Goal: Transaction & Acquisition: Purchase product/service

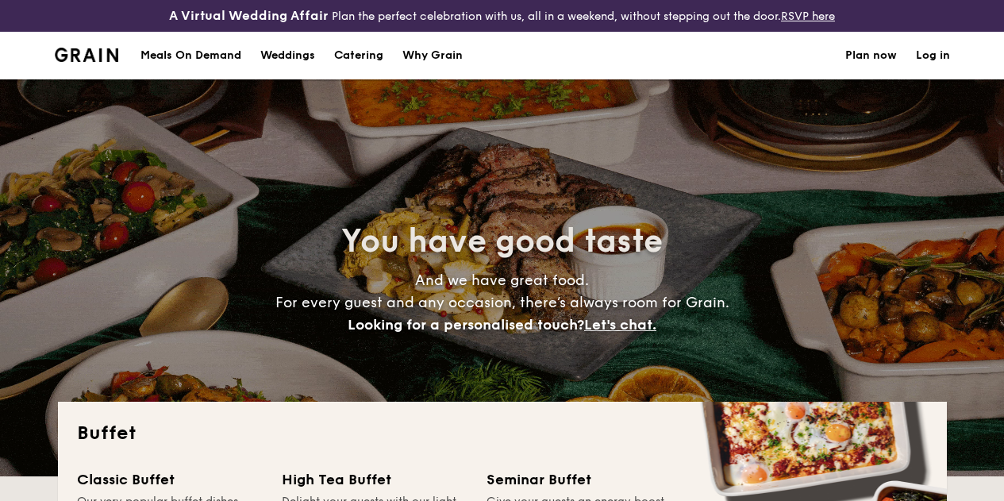
select select
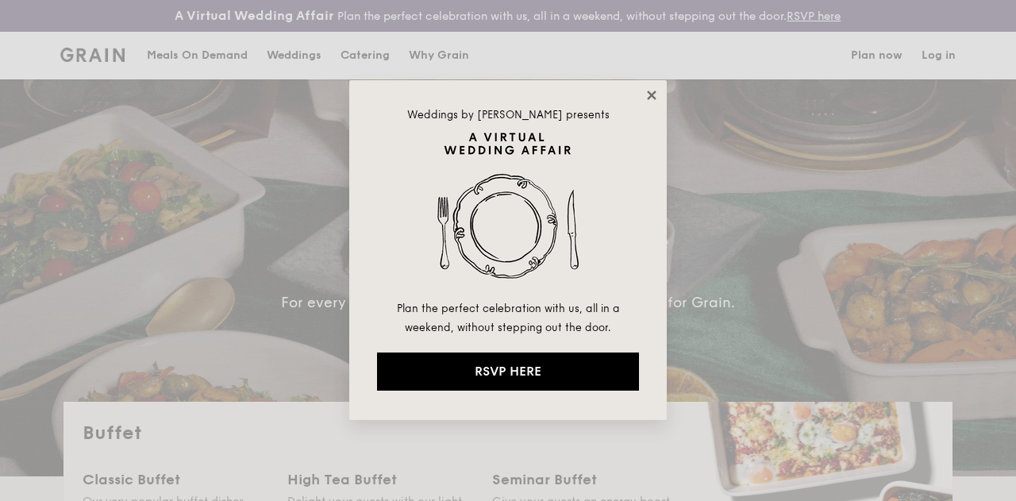
click at [650, 94] on icon at bounding box center [651, 94] width 9 height 9
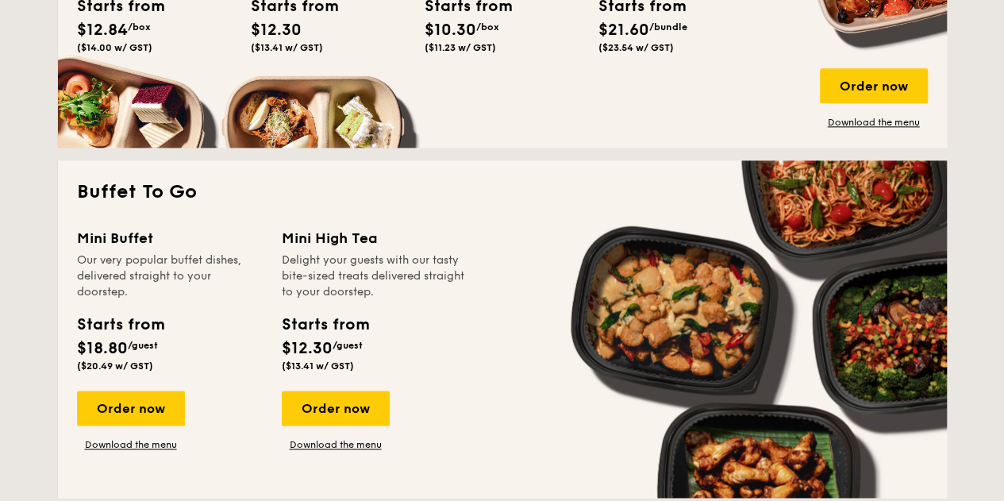
scroll to position [1032, 0]
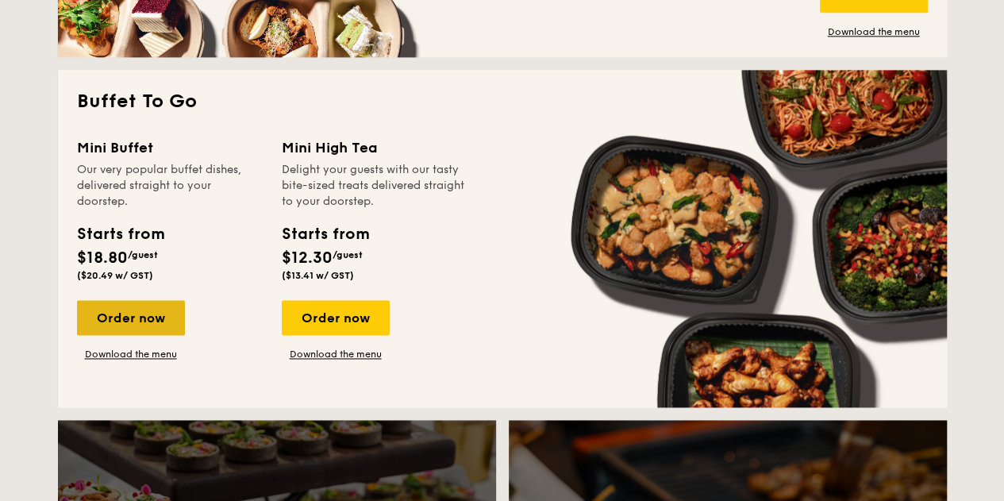
click at [138, 335] on div "Order now" at bounding box center [131, 317] width 108 height 35
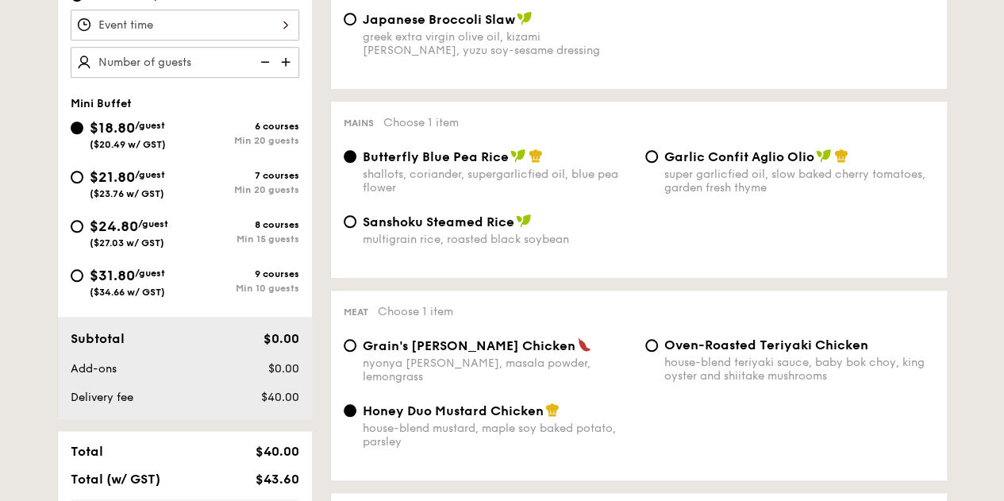
scroll to position [556, 0]
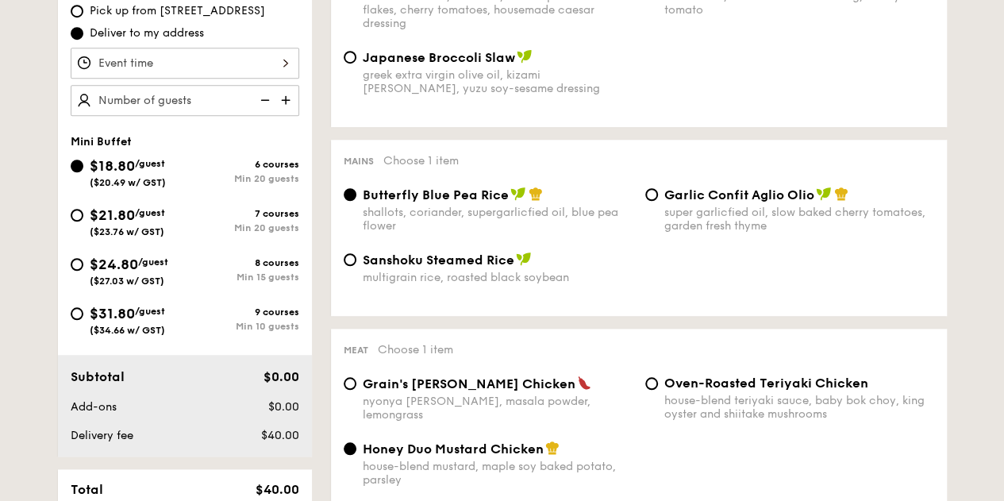
click at [124, 273] on span "$24.80" at bounding box center [114, 264] width 48 height 17
click at [83, 271] on input "$24.80 /guest ($27.03 w/ GST) 8 courses Min 15 guests" at bounding box center [77, 264] width 13 height 13
radio input "true"
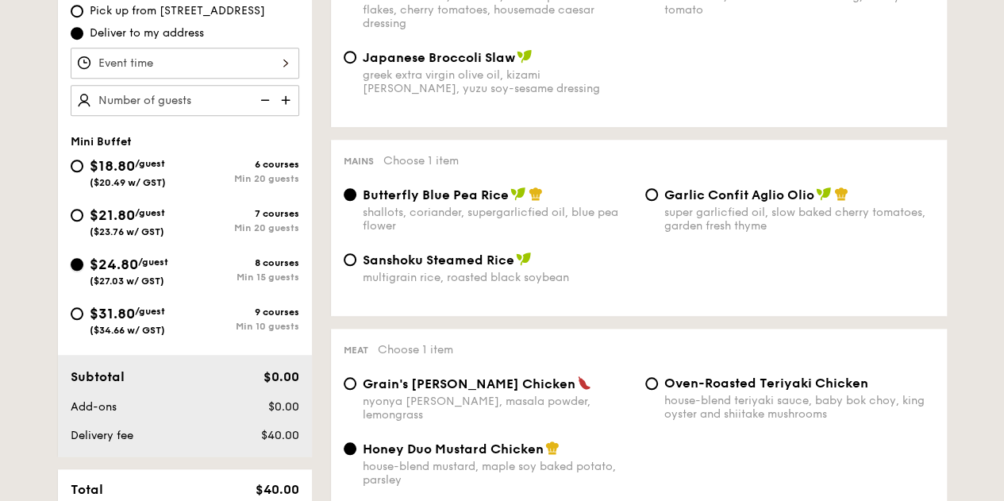
radio input "false"
radio input "true"
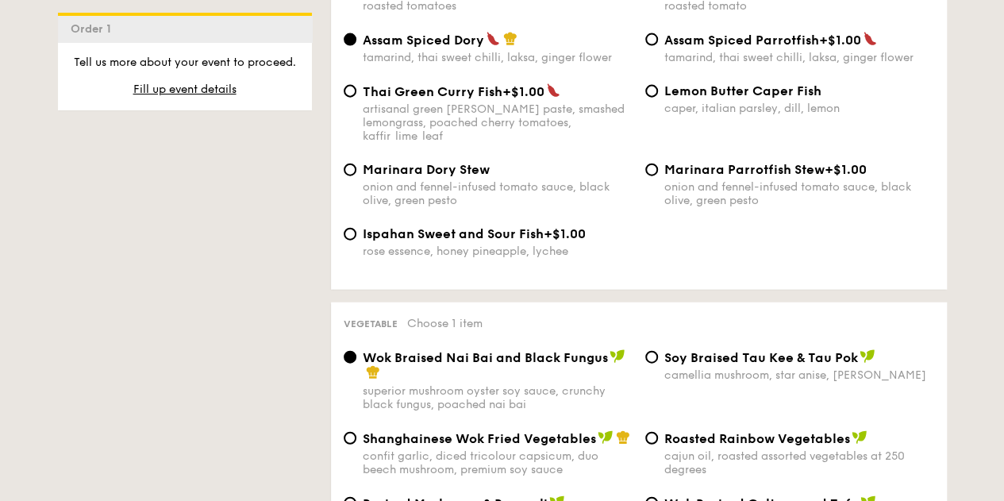
scroll to position [1984, 0]
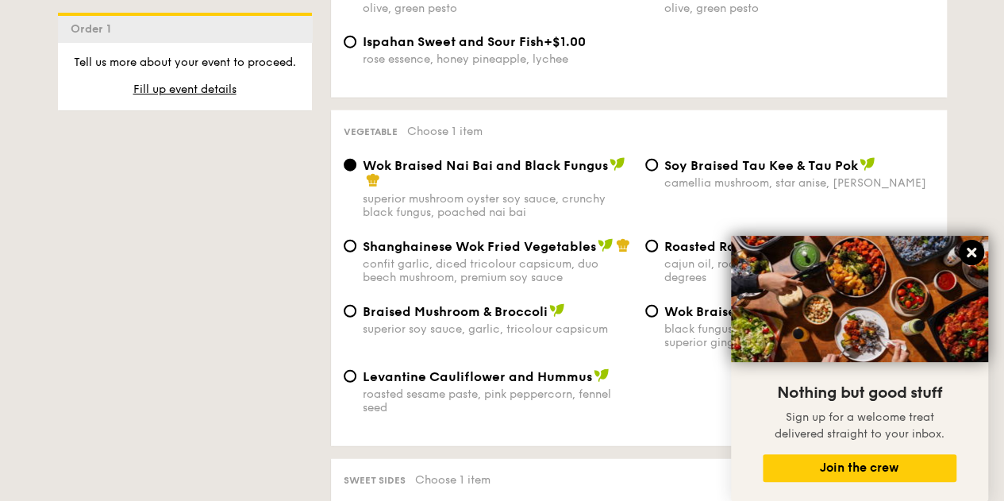
click at [976, 253] on icon at bounding box center [971, 252] width 14 height 14
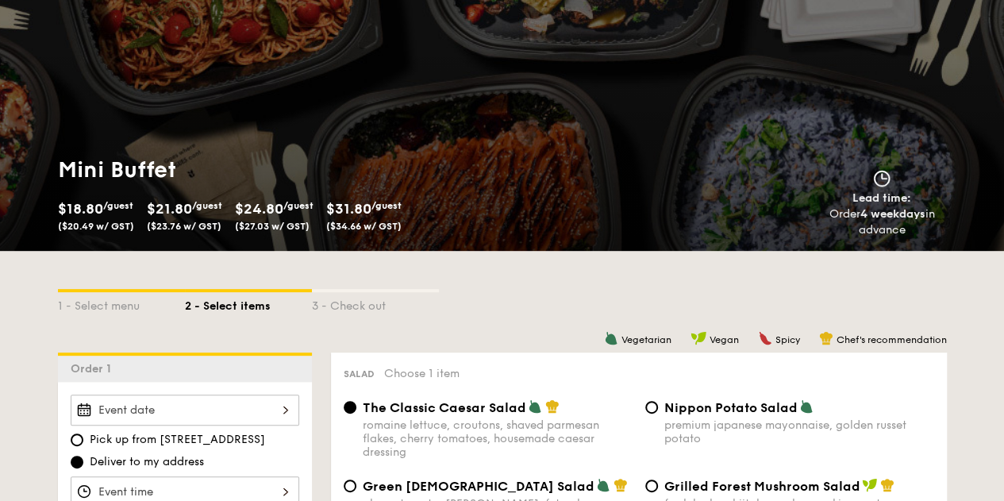
scroll to position [317, 0]
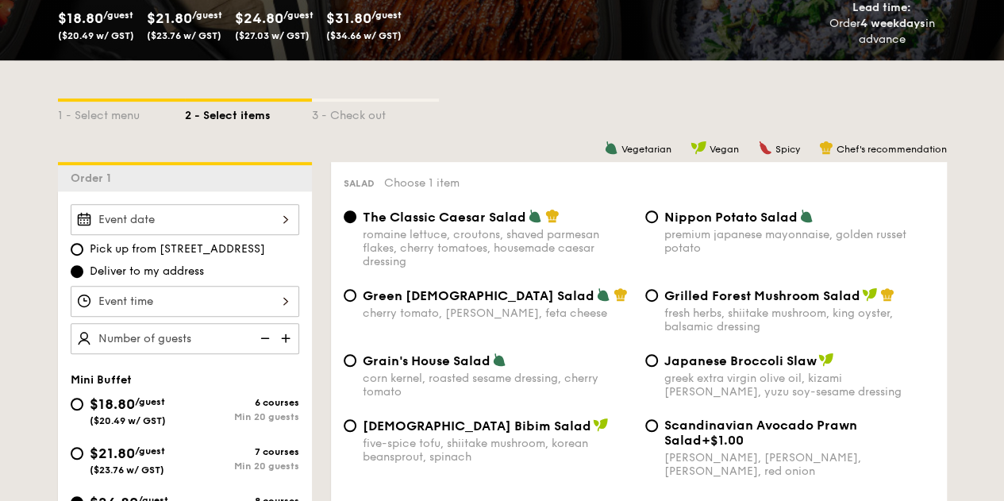
drag, startPoint x: 955, startPoint y: 167, endPoint x: 608, endPoint y: 164, distance: 346.8
click at [883, 153] on div "Chef's recommendation" at bounding box center [883, 147] width 128 height 14
drag, startPoint x: 929, startPoint y: 163, endPoint x: 632, endPoint y: 152, distance: 297.1
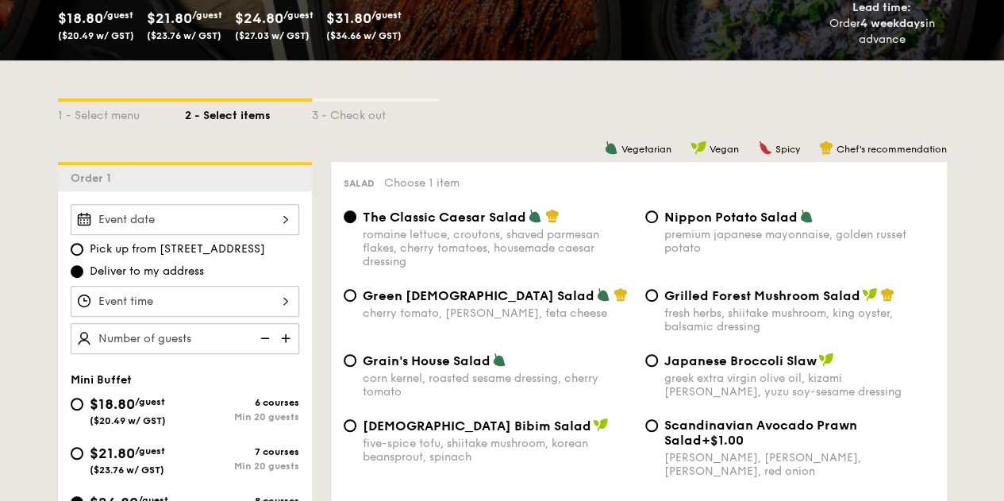
click at [386, 124] on div "3 - Check out" at bounding box center [375, 113] width 127 height 22
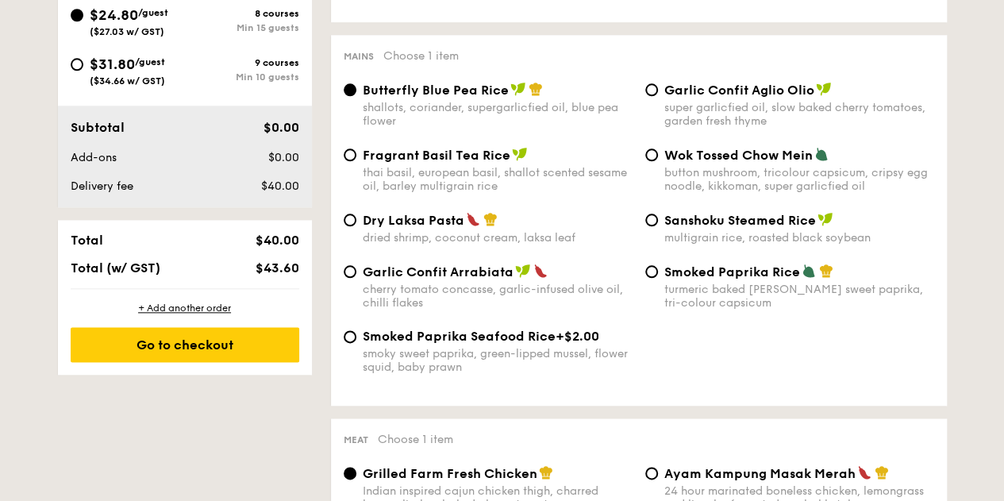
scroll to position [635, 0]
